Goal: Find specific page/section: Find specific page/section

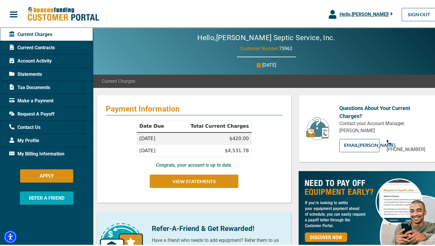
click at [60, 45] on div "Current Contracts" at bounding box center [46, 46] width 93 height 13
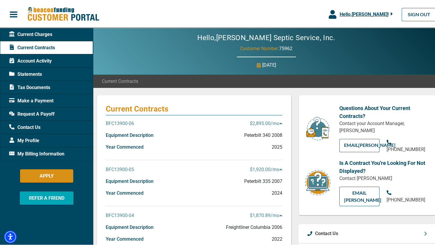
scroll to position [30, 0]
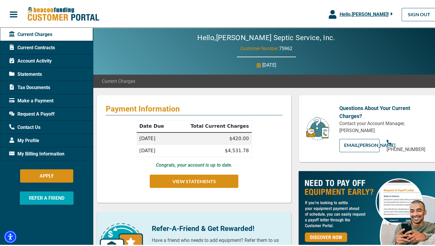
click at [53, 44] on span "Current Contracts" at bounding box center [32, 46] width 46 height 7
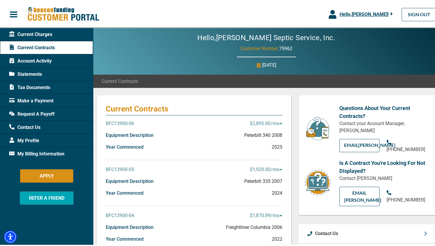
click at [134, 16] on div "Hello, [PERSON_NAME] ! [PERSON_NAME] [PERSON_NAME] Septic Service, Inc. Manage …" at bounding box center [220, 13] width 440 height 22
